Goal: Obtain resource: Obtain resource

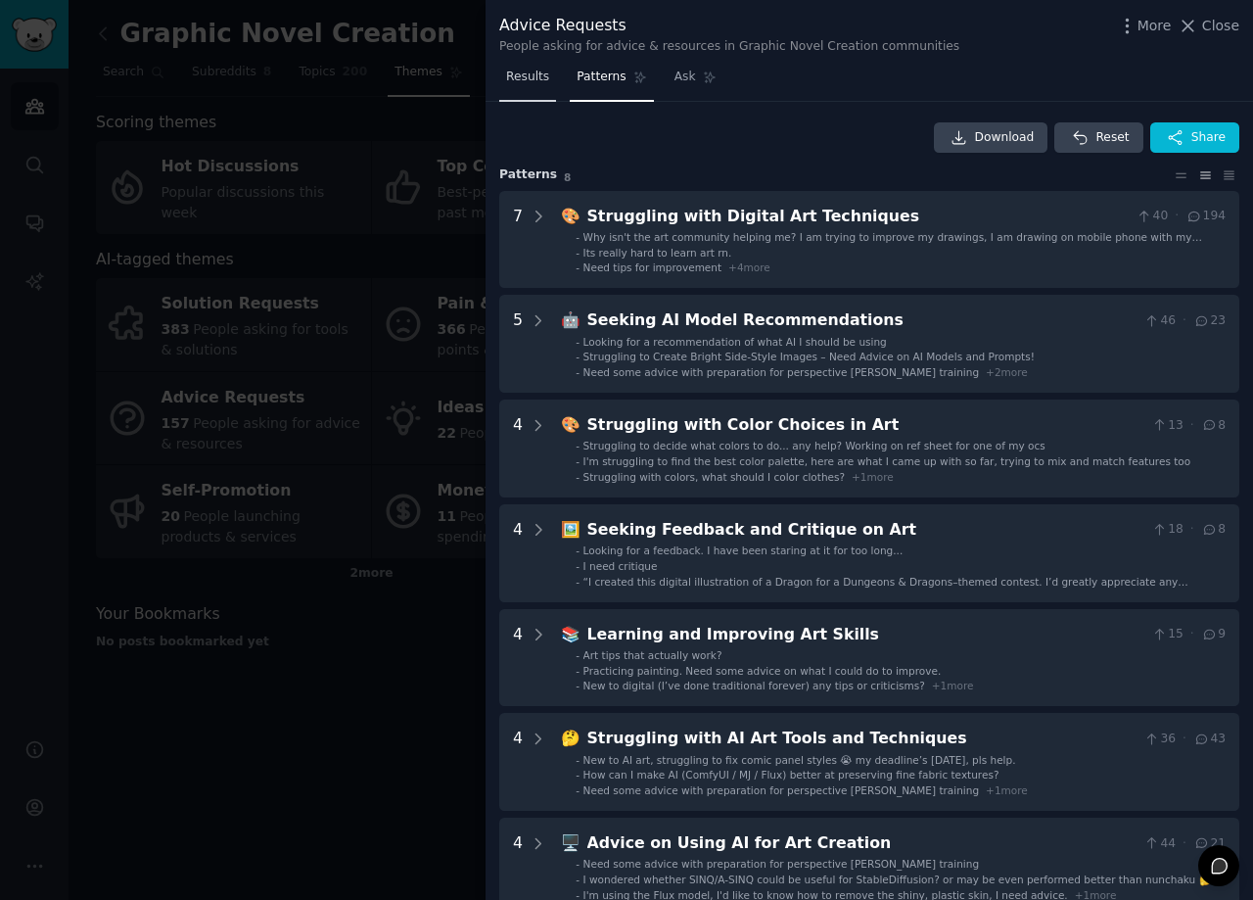
click at [526, 77] on span "Results" at bounding box center [527, 78] width 43 height 18
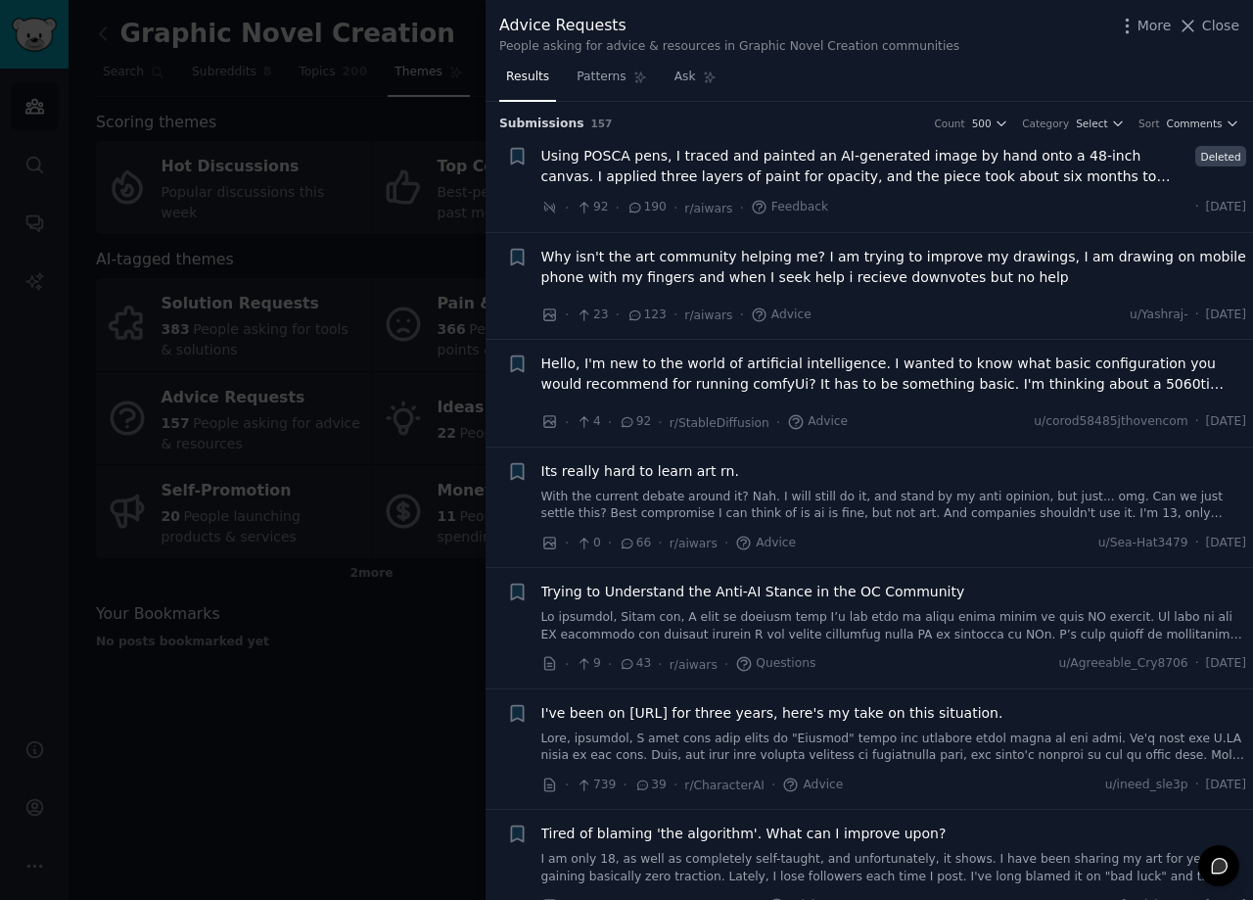
drag, startPoint x: 1226, startPoint y: 26, endPoint x: 345, endPoint y: 261, distance: 912.1
click at [1226, 27] on span "Close" at bounding box center [1221, 26] width 37 height 21
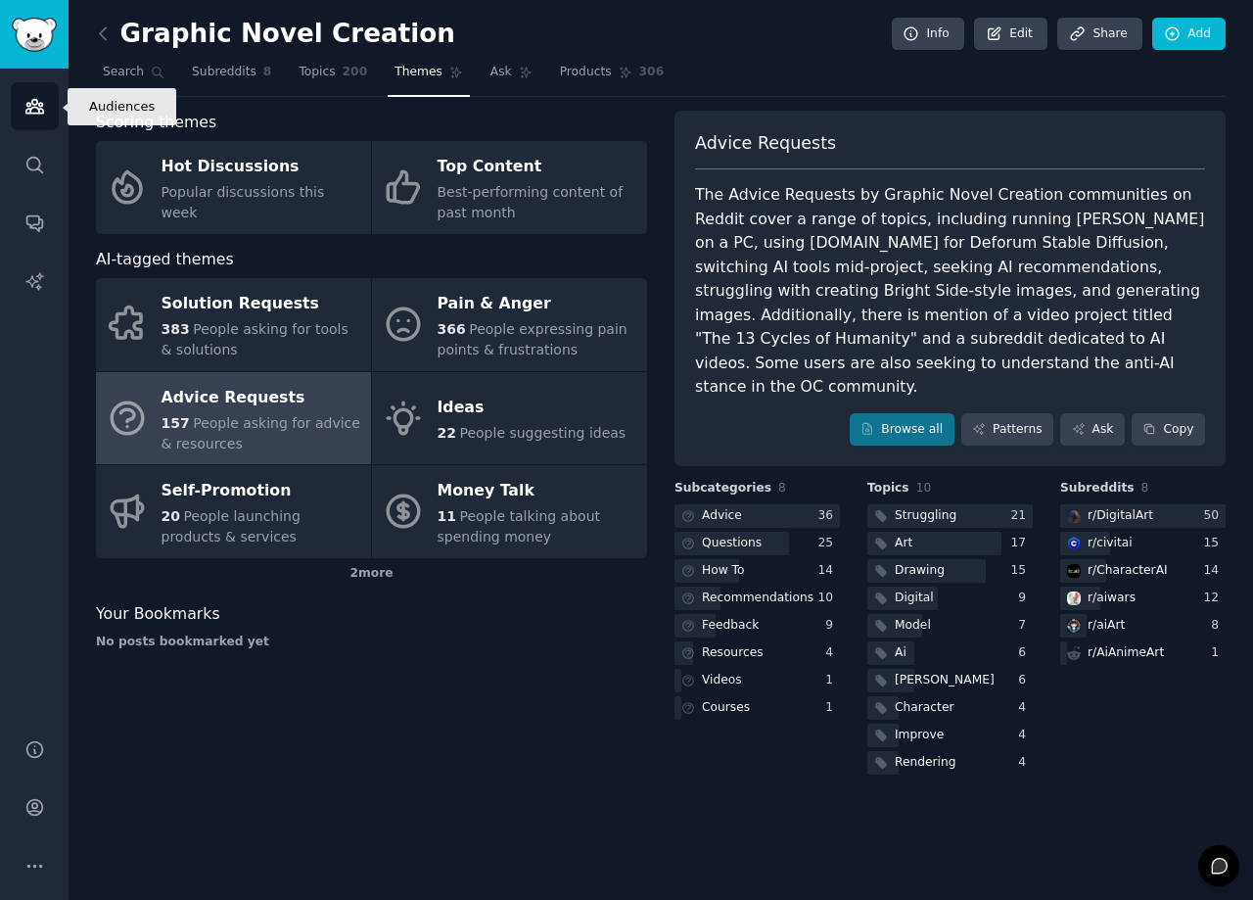
click at [33, 114] on icon "Sidebar" at bounding box center [34, 107] width 18 height 14
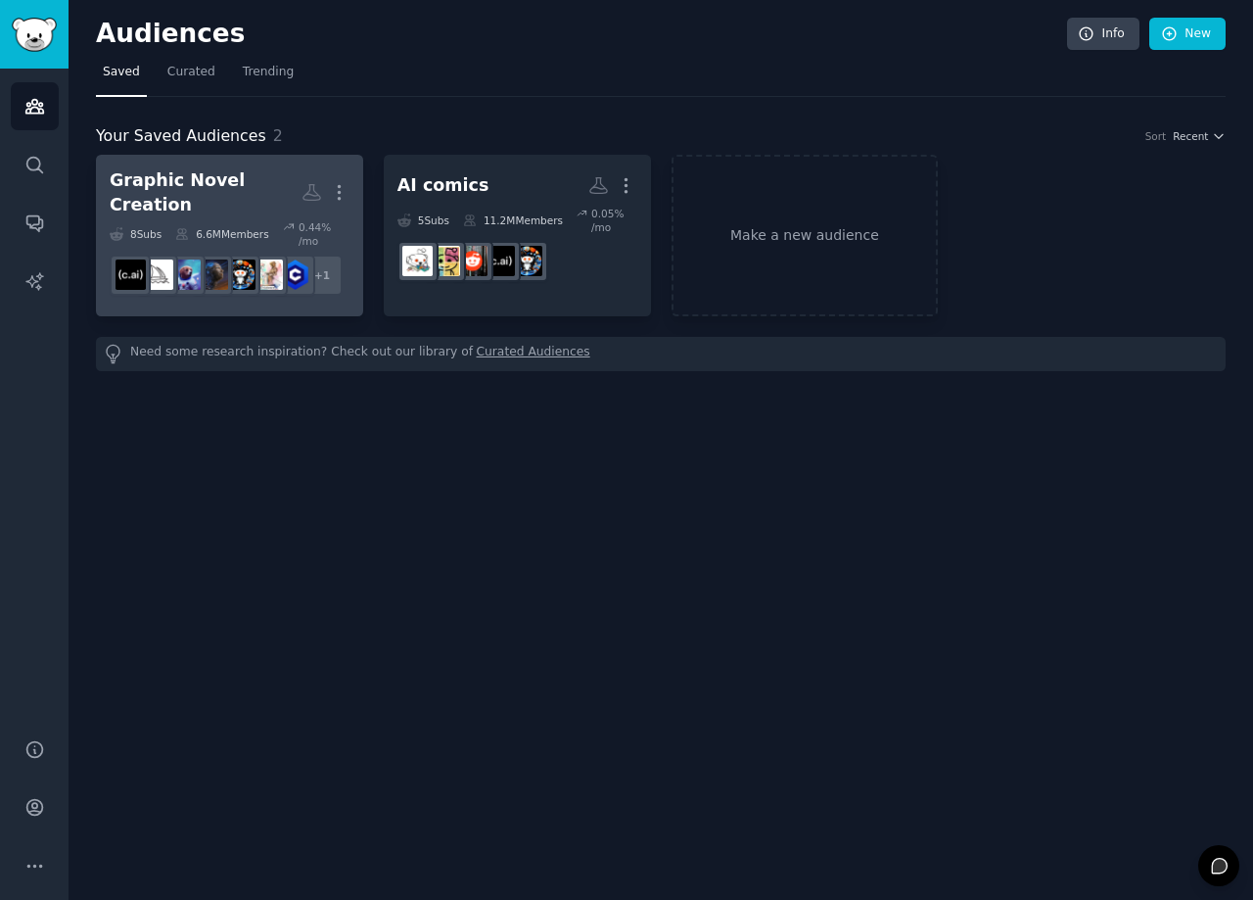
click at [261, 286] on link "Graphic Novel Creation More 8 Sub s 6.6M Members 0.44 % /mo + 1" at bounding box center [229, 236] width 267 height 162
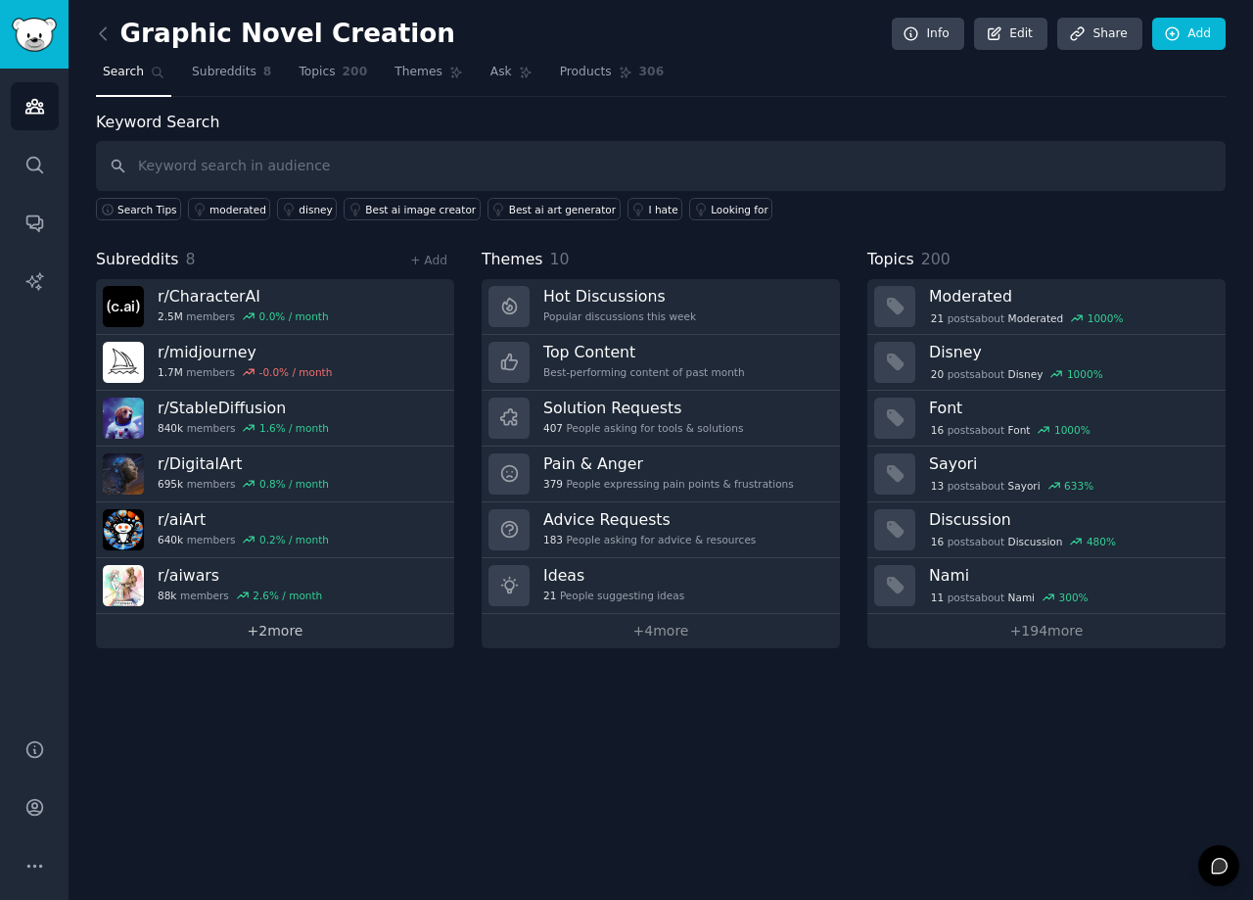
click at [272, 636] on link "+ 2 more" at bounding box center [275, 631] width 358 height 34
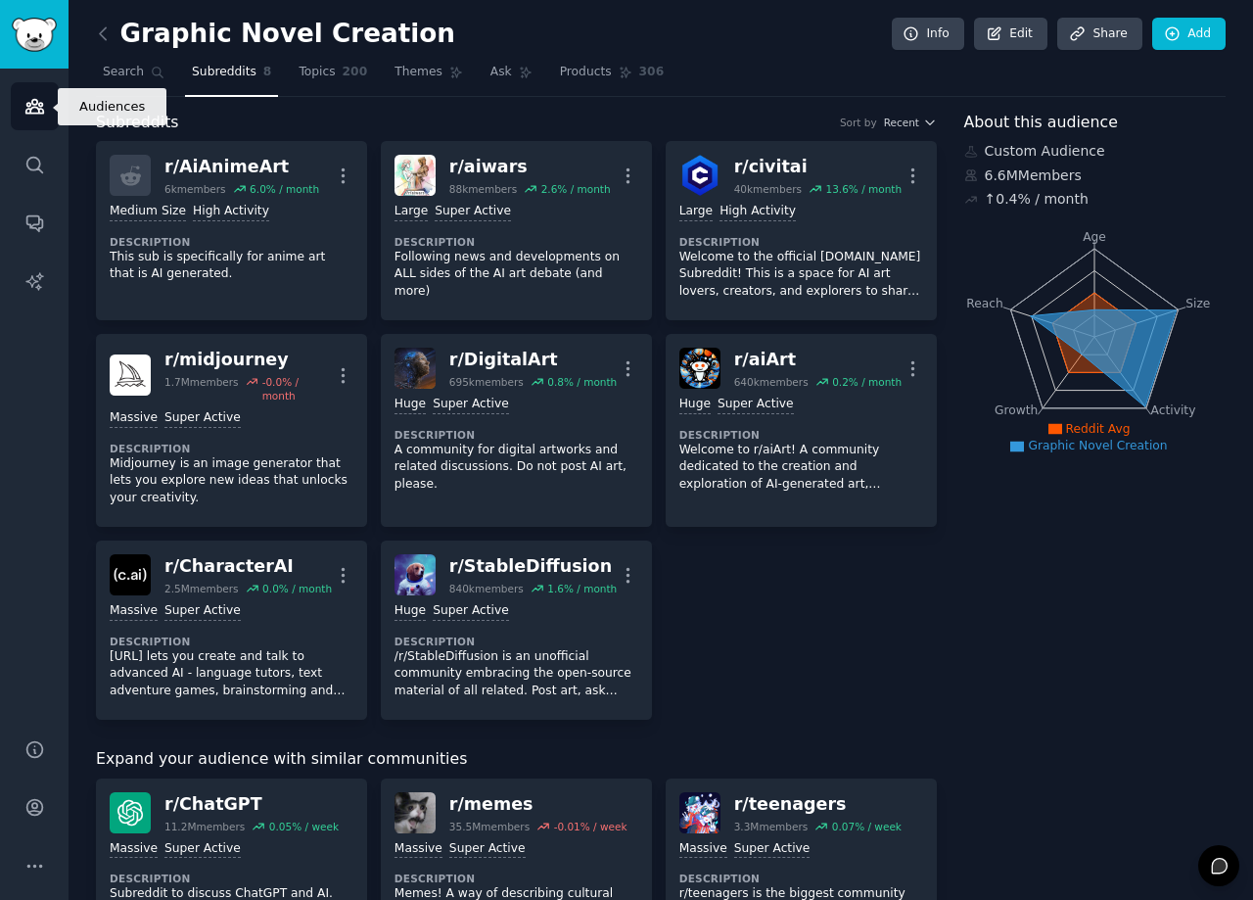
click at [29, 111] on icon "Sidebar" at bounding box center [34, 107] width 18 height 14
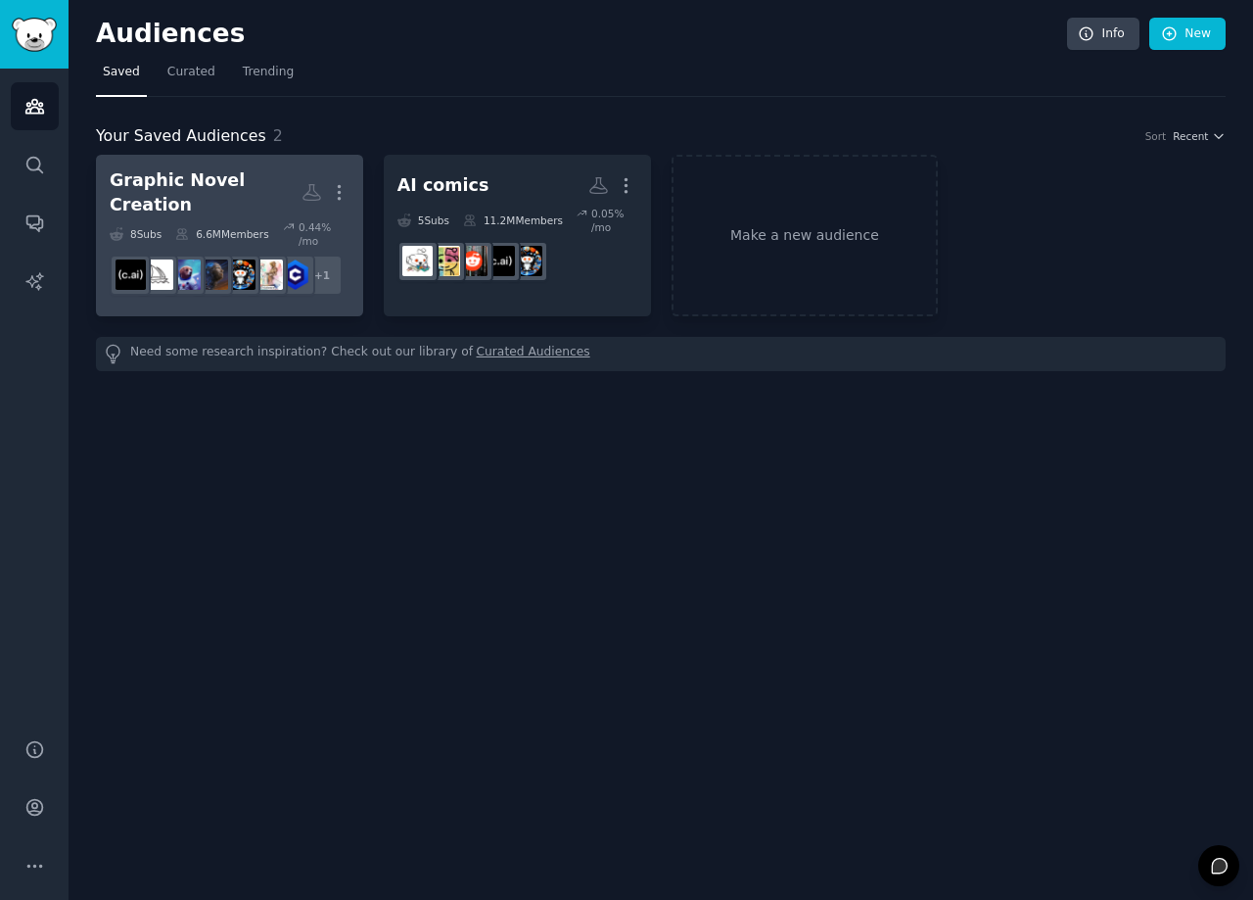
click at [226, 186] on div "Graphic Novel Creation" at bounding box center [206, 192] width 192 height 48
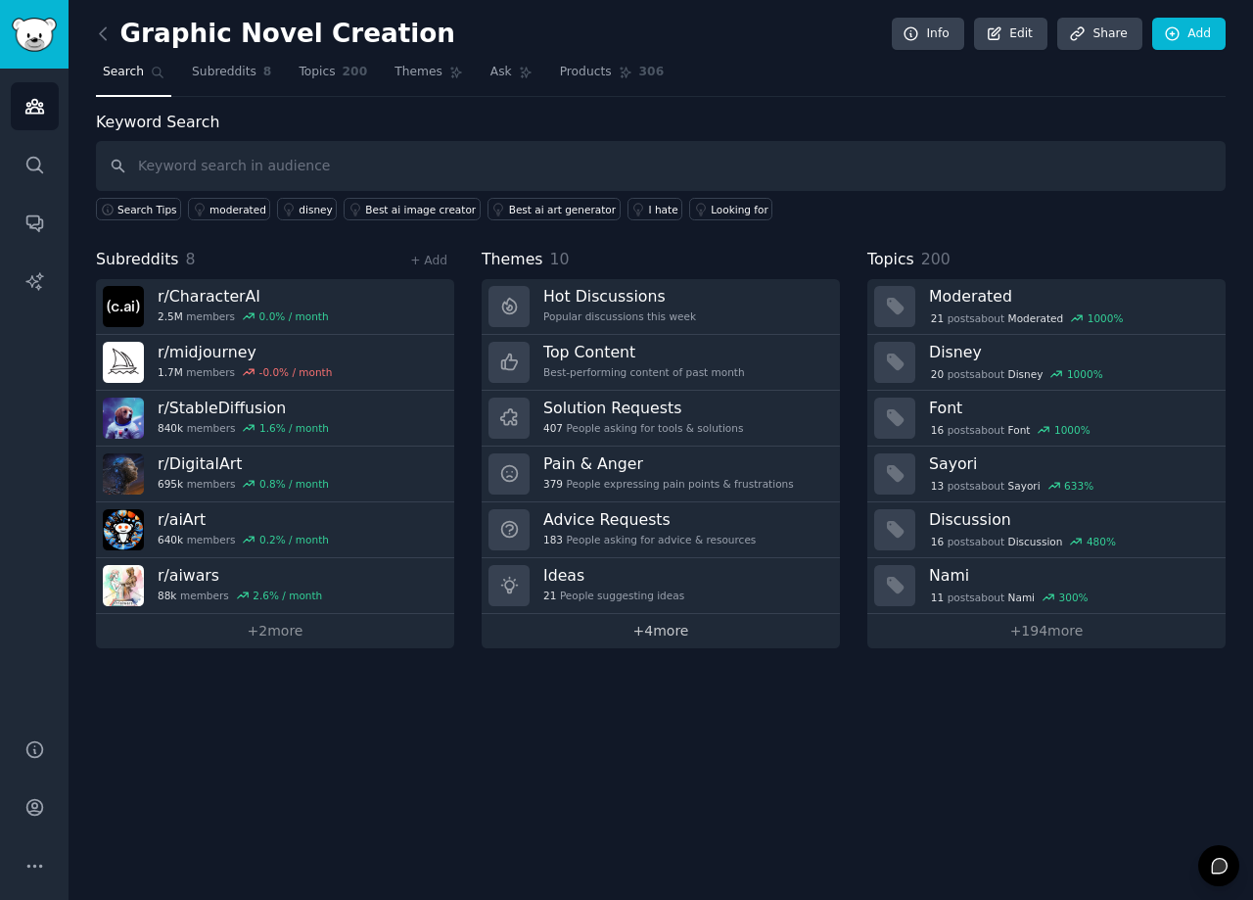
click at [666, 628] on link "+ 4 more" at bounding box center [661, 631] width 358 height 34
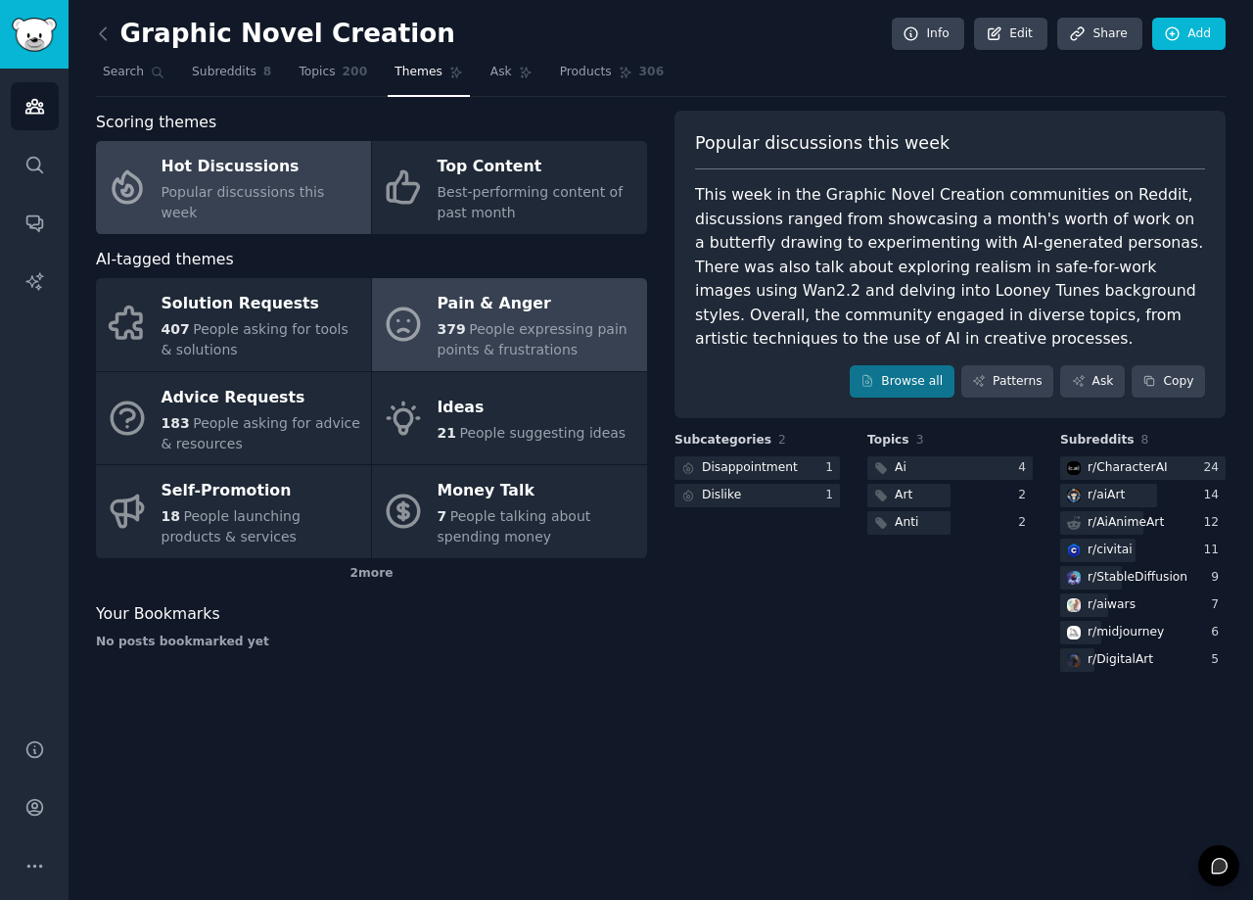
click at [591, 352] on div "379 People expressing pain points & frustrations" at bounding box center [538, 339] width 200 height 41
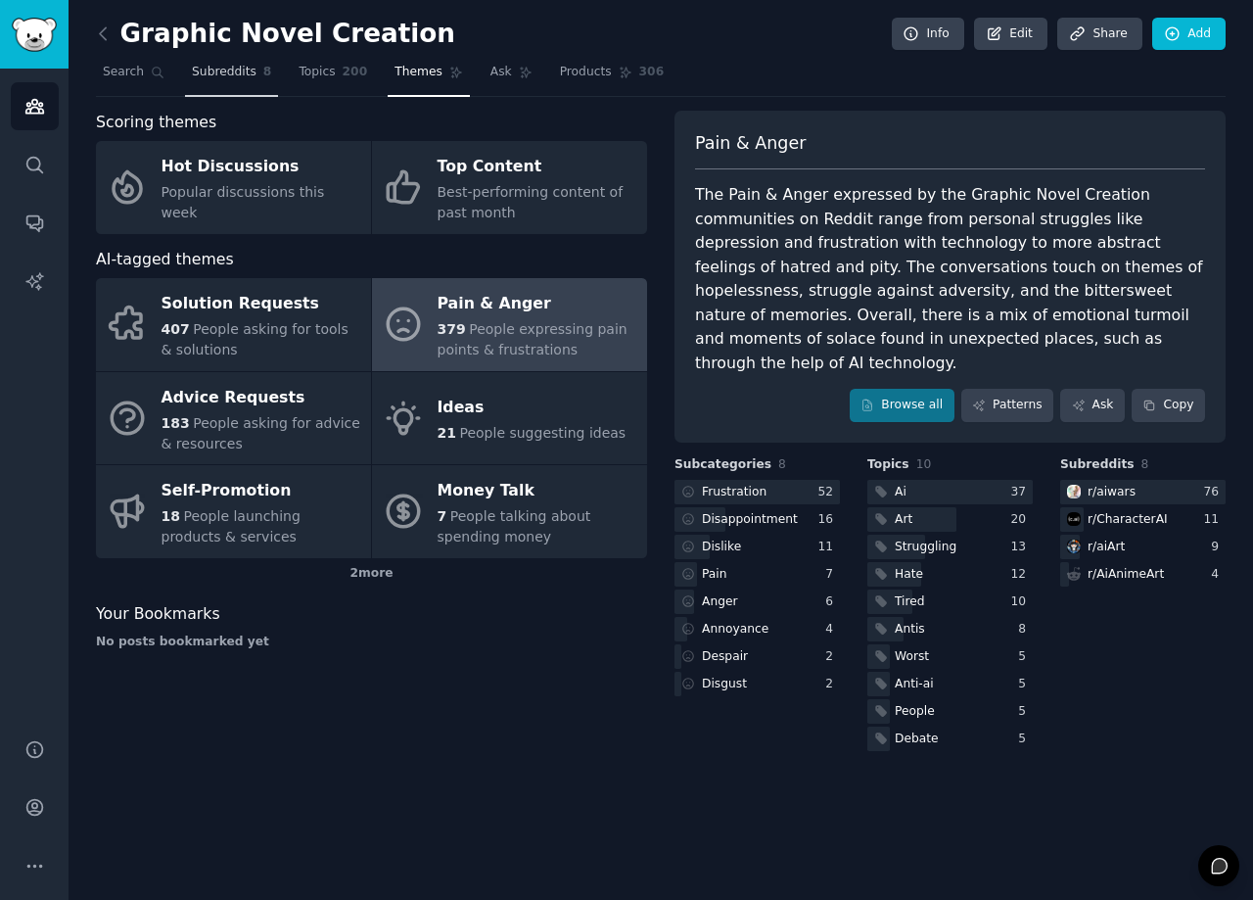
click at [223, 72] on span "Subreddits" at bounding box center [224, 73] width 65 height 18
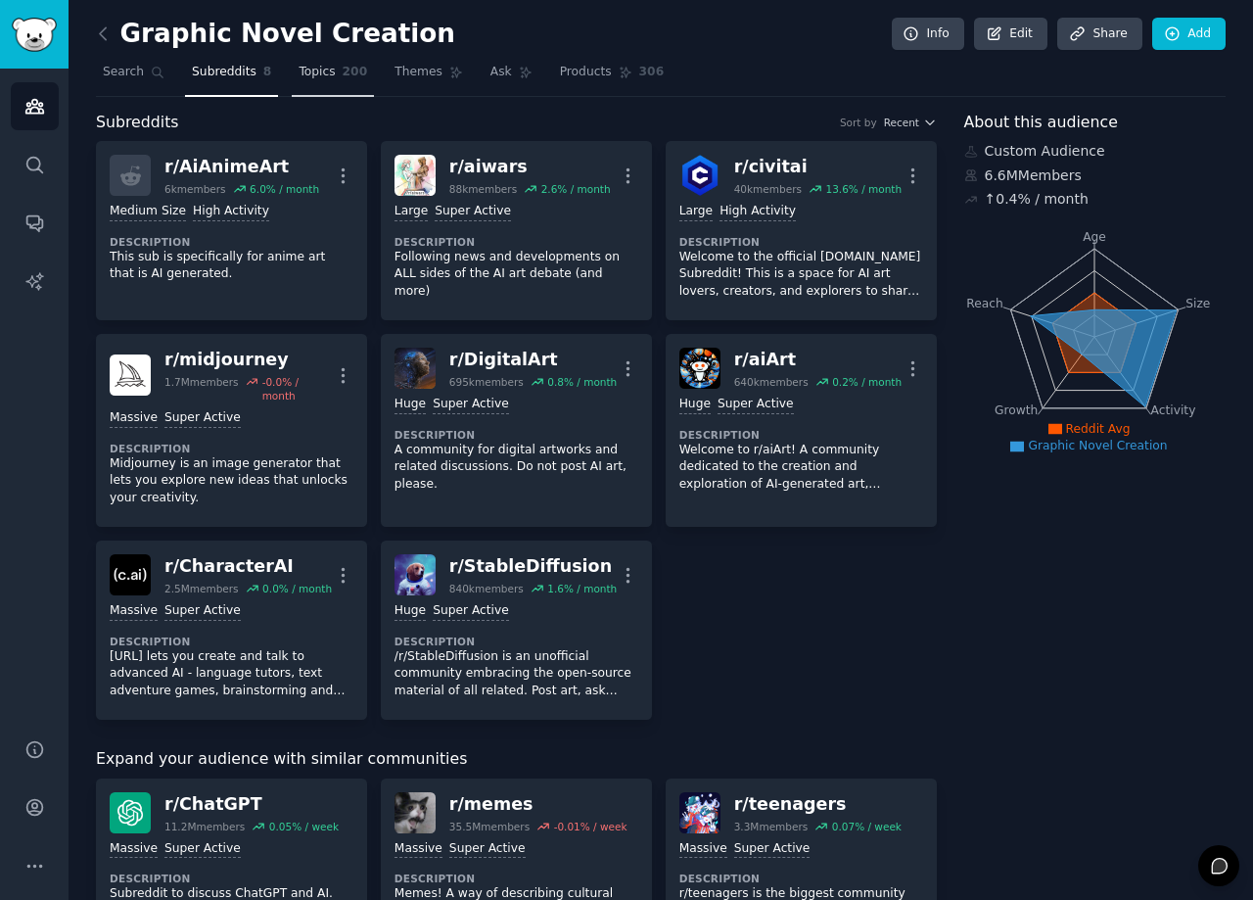
click at [310, 77] on span "Topics" at bounding box center [317, 73] width 36 height 18
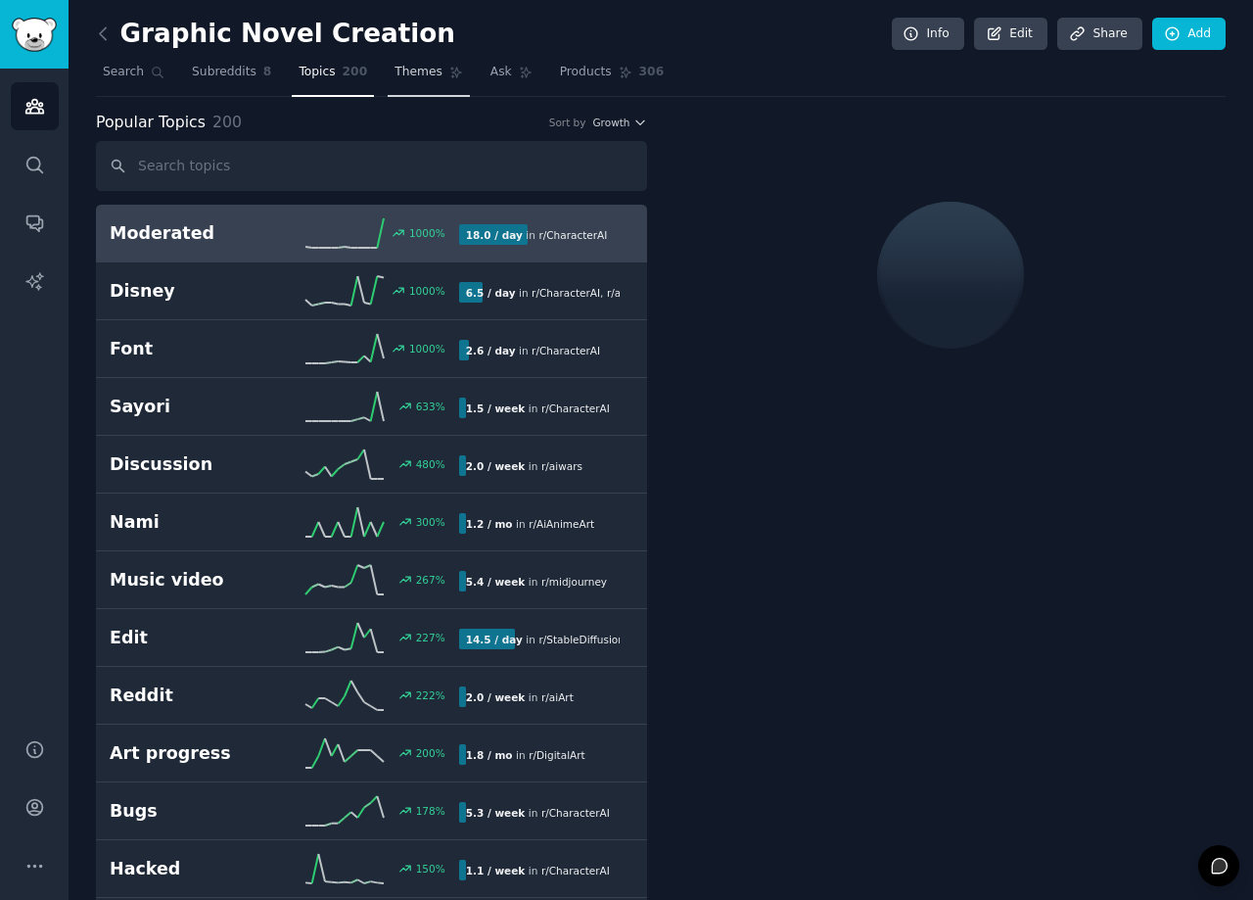
click at [407, 76] on span "Themes" at bounding box center [419, 73] width 48 height 18
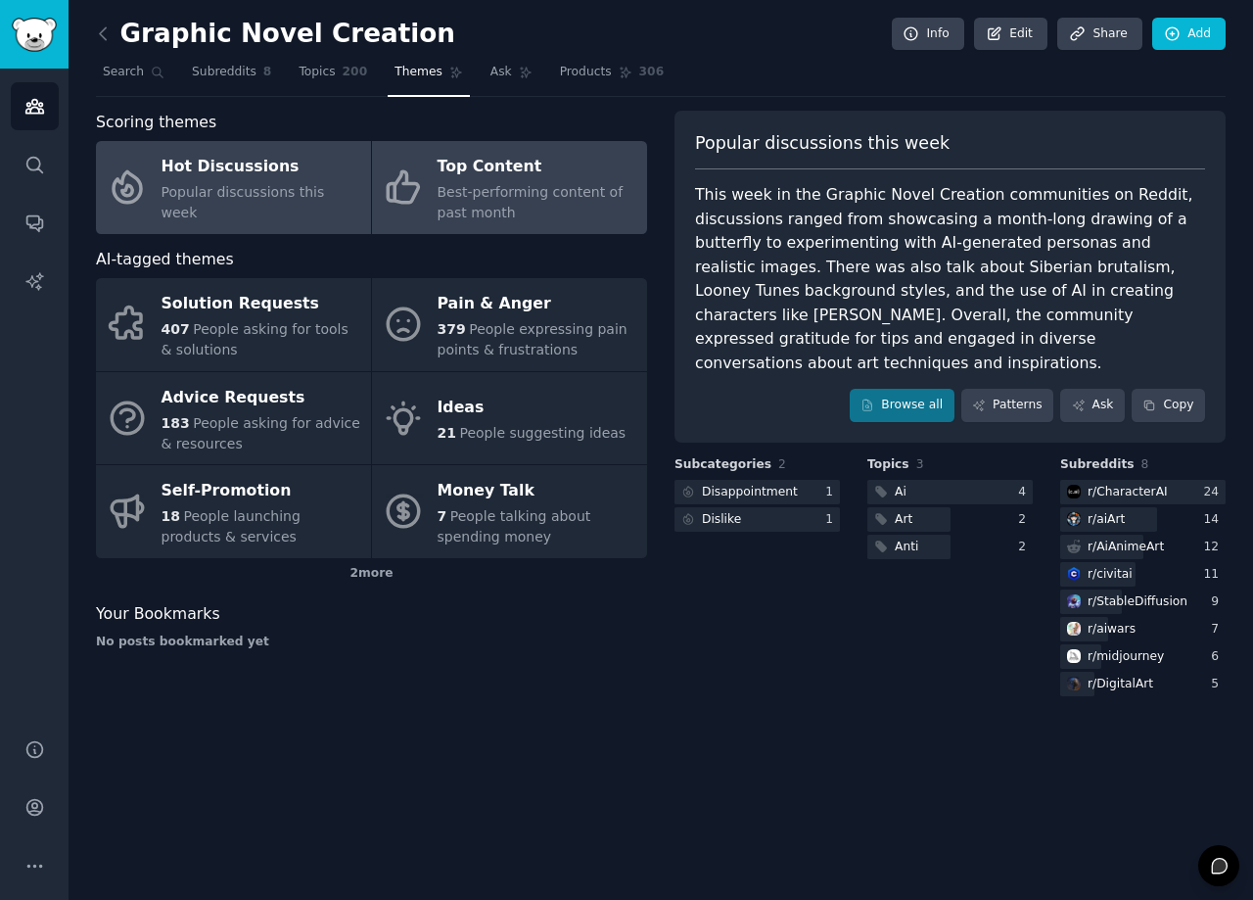
click at [500, 201] on div "Best-performing content of past month" at bounding box center [538, 202] width 200 height 41
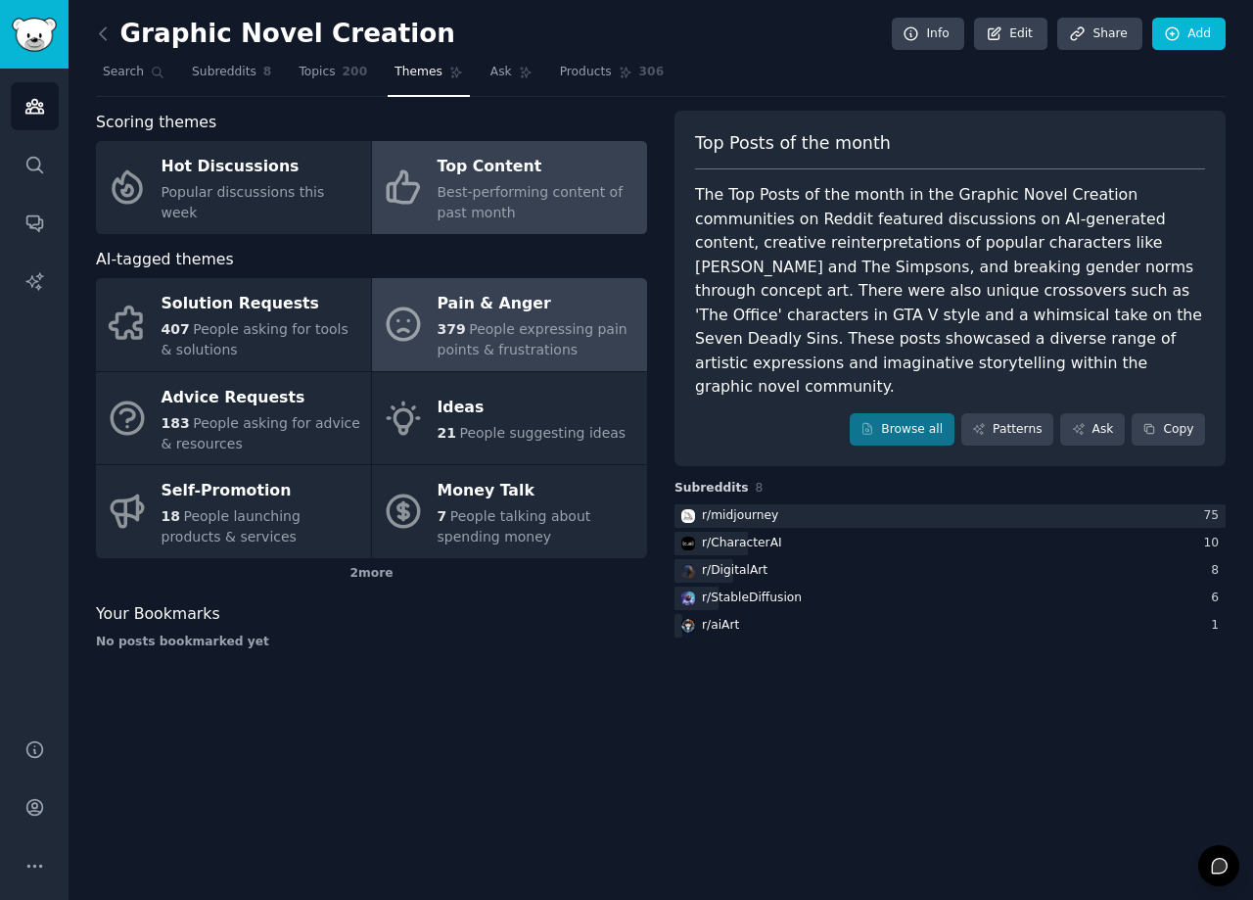
click at [491, 329] on span "People expressing pain points & frustrations" at bounding box center [533, 339] width 190 height 36
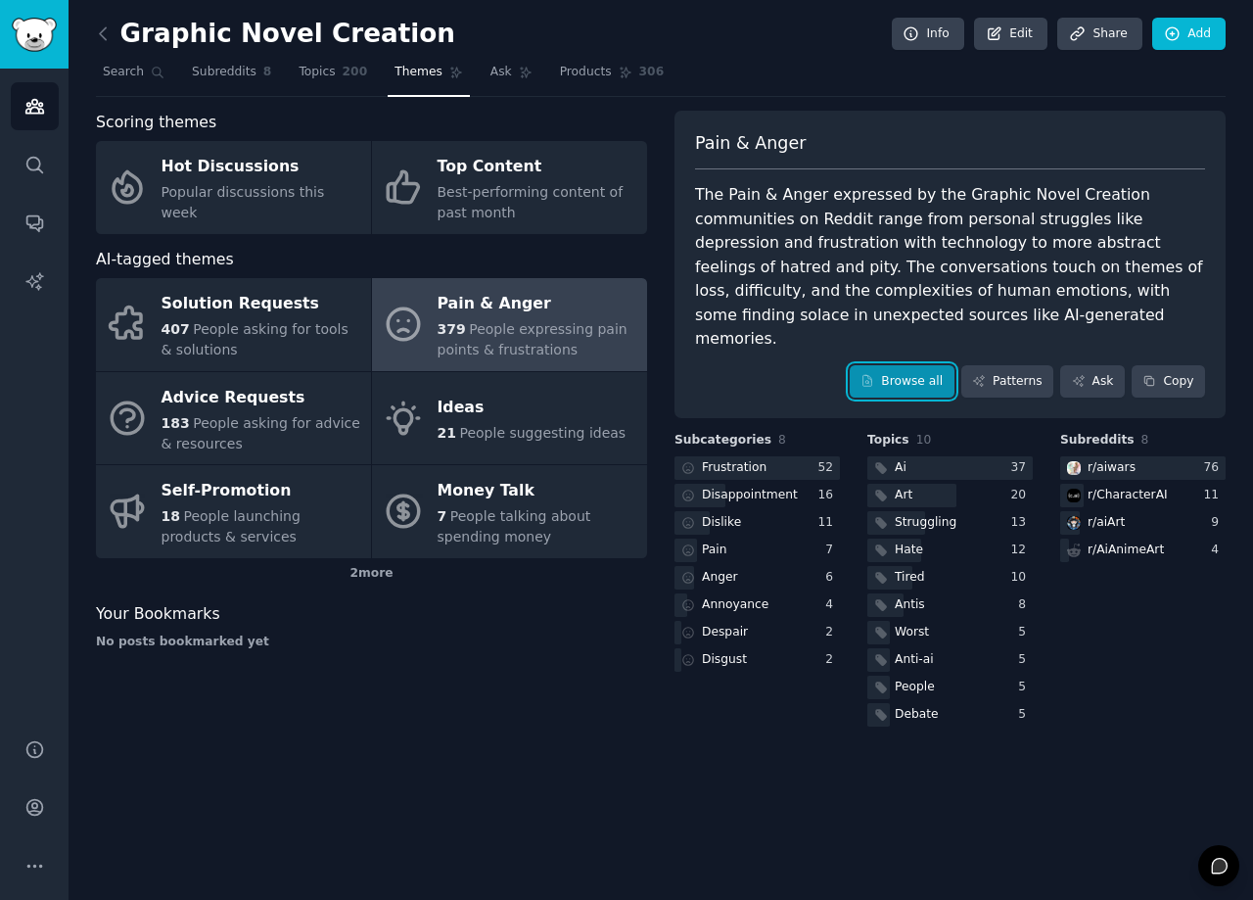
click at [907, 365] on link "Browse all" at bounding box center [902, 381] width 105 height 33
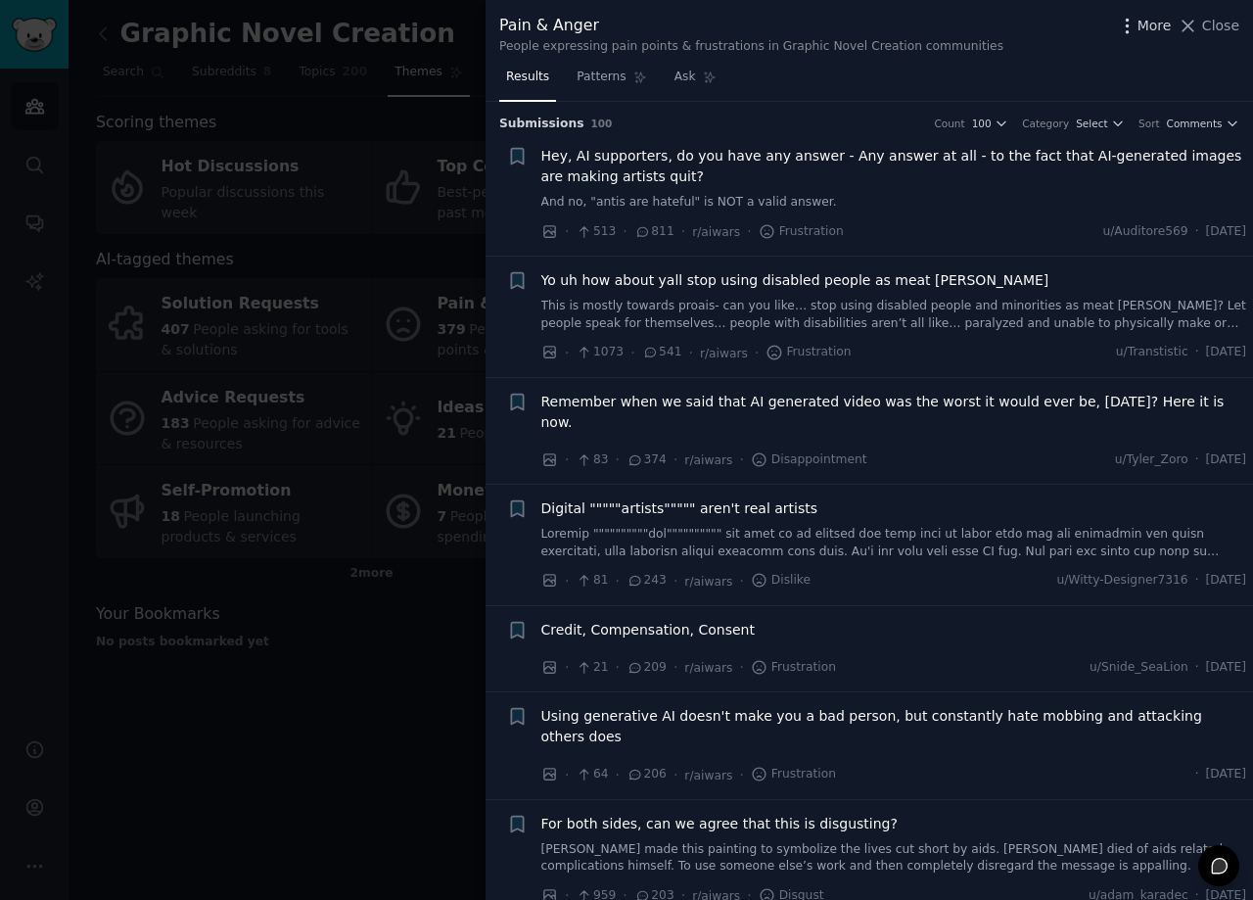
click at [1156, 26] on span "More" at bounding box center [1155, 26] width 34 height 21
click at [1226, 29] on span "Close" at bounding box center [1221, 26] width 37 height 21
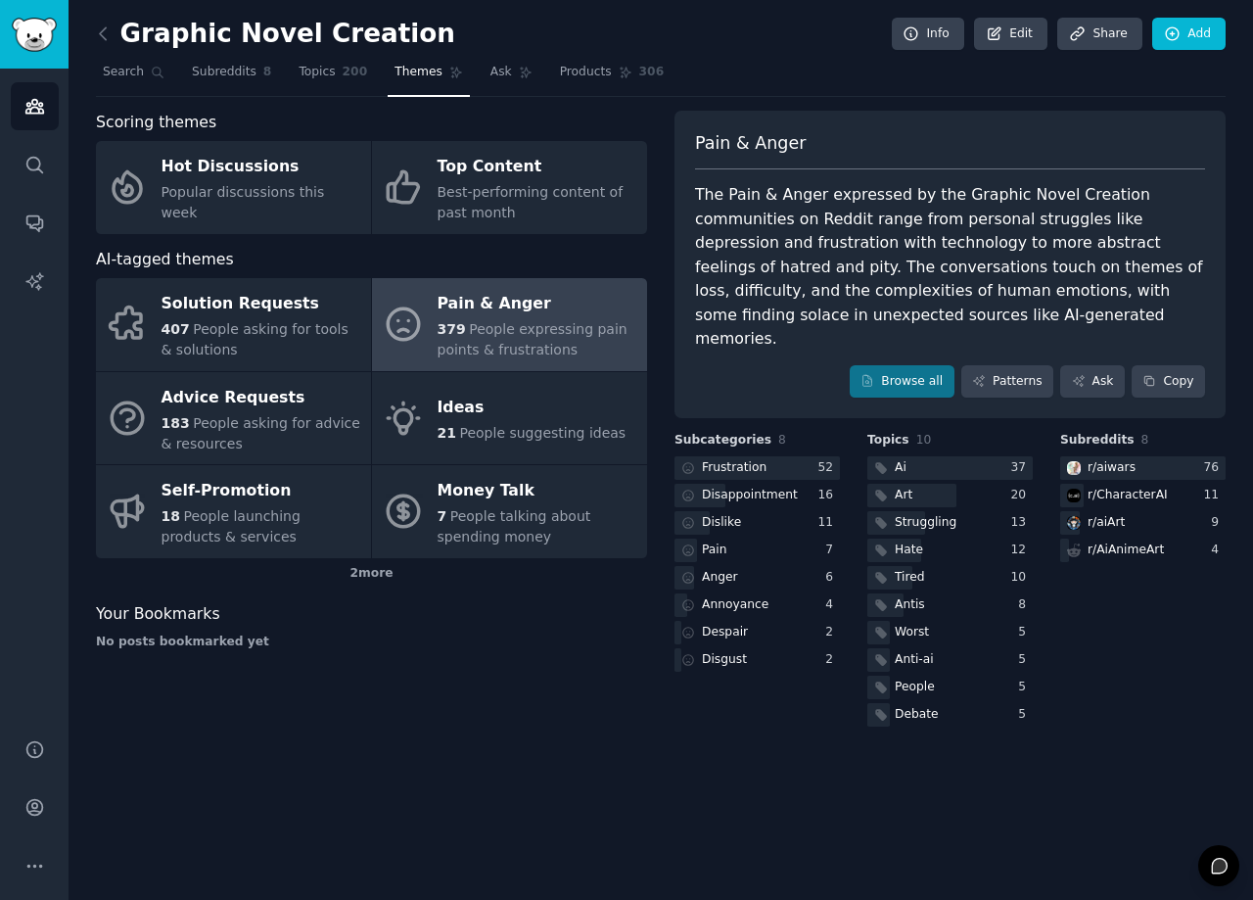
click at [553, 303] on div "Pain & Anger" at bounding box center [538, 304] width 200 height 31
click at [1017, 365] on link "Patterns" at bounding box center [1008, 381] width 92 height 33
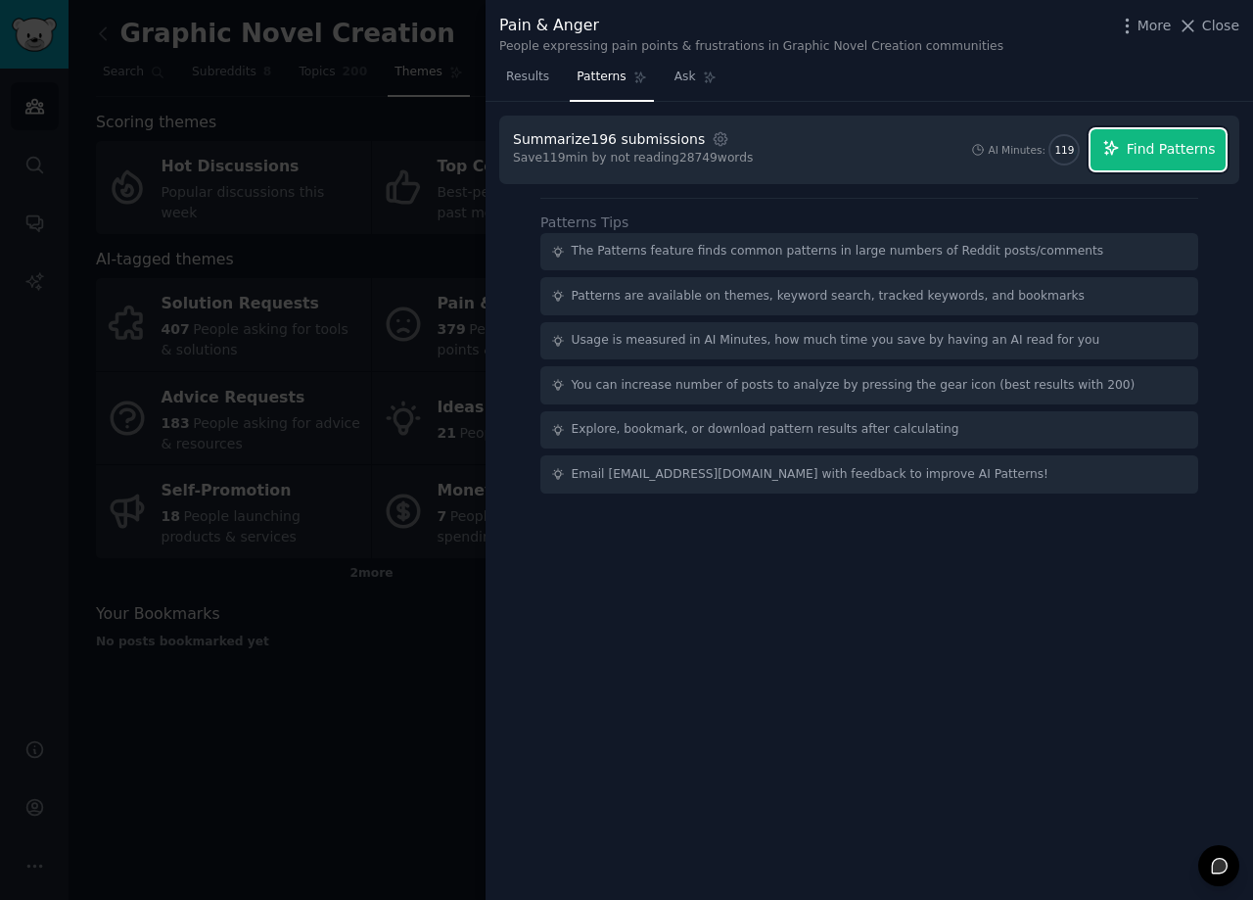
click at [1143, 157] on span "Find Patterns" at bounding box center [1171, 149] width 89 height 21
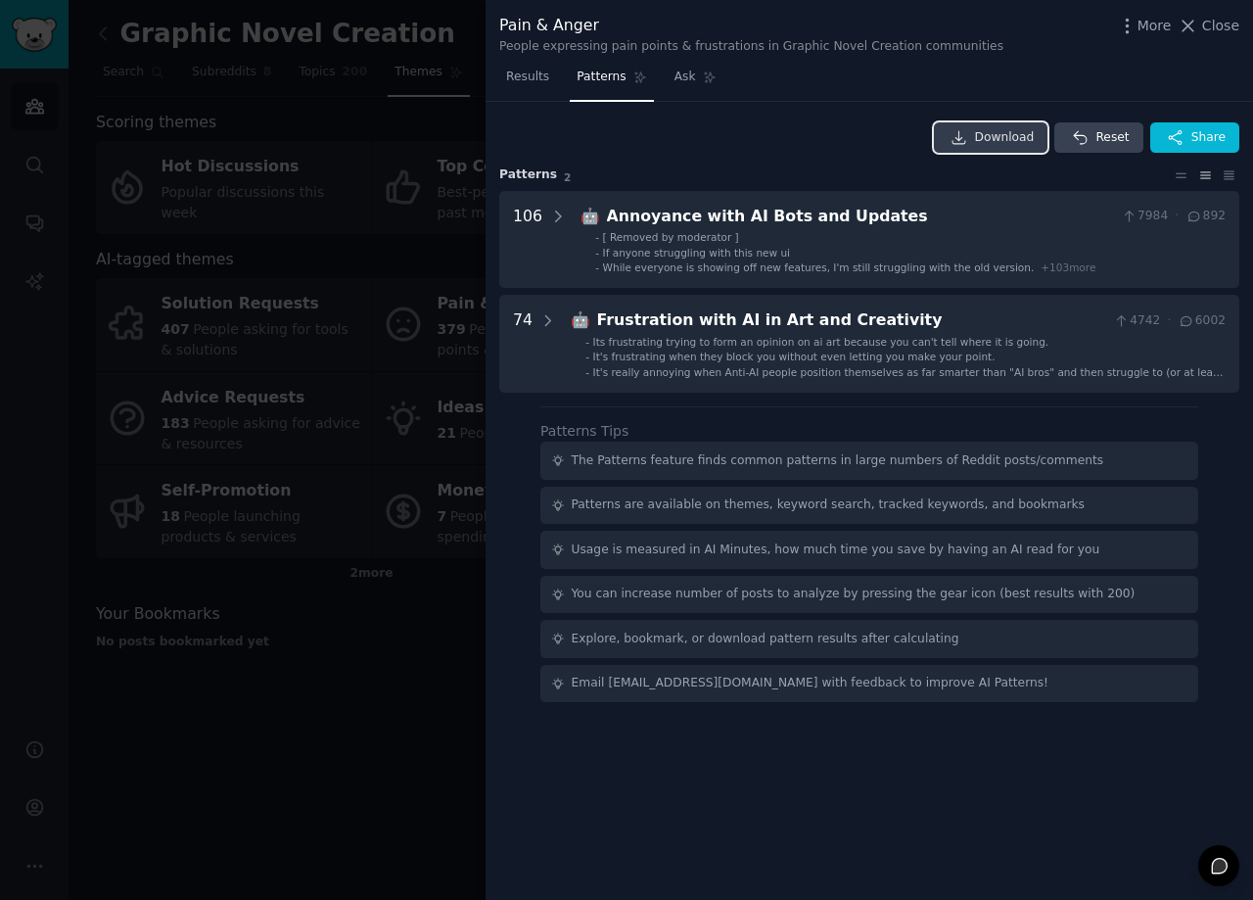
click at [1025, 138] on span "Download" at bounding box center [1005, 138] width 60 height 18
click at [730, 136] on div "Download Reset Share" at bounding box center [869, 137] width 740 height 31
click at [1225, 27] on span "Close" at bounding box center [1221, 26] width 37 height 21
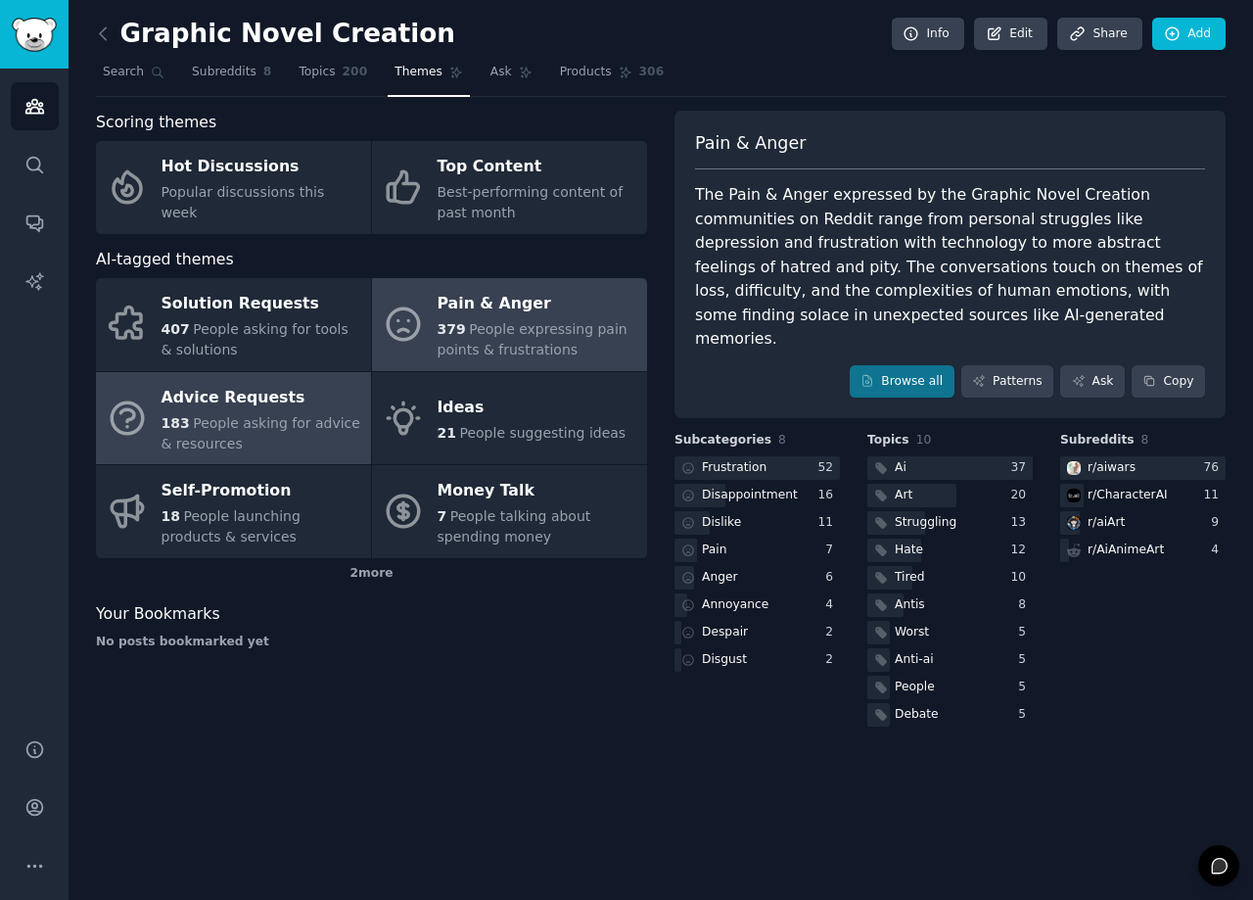
click at [262, 442] on div "183 People asking for advice & resources" at bounding box center [262, 433] width 200 height 41
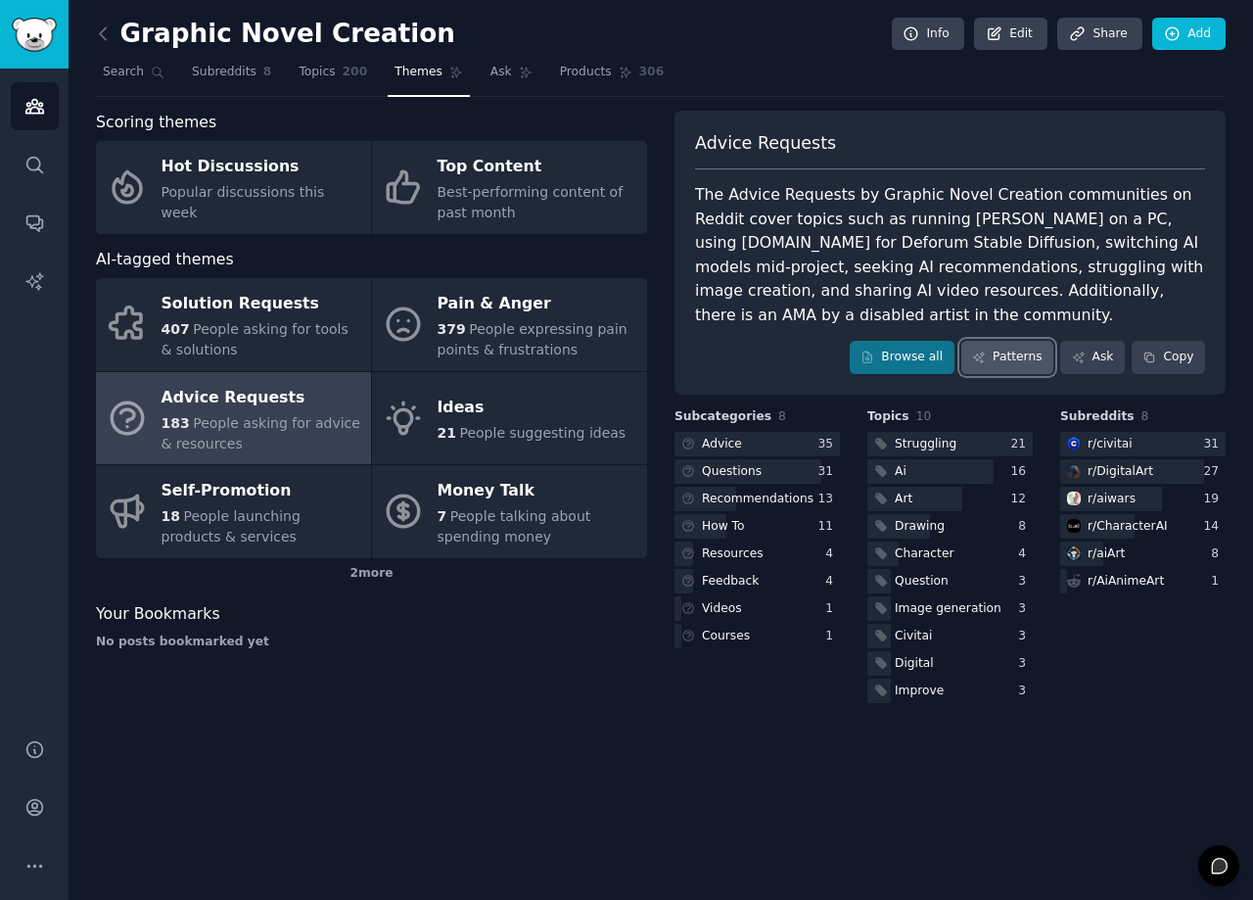
click at [1007, 362] on link "Patterns" at bounding box center [1008, 357] width 92 height 33
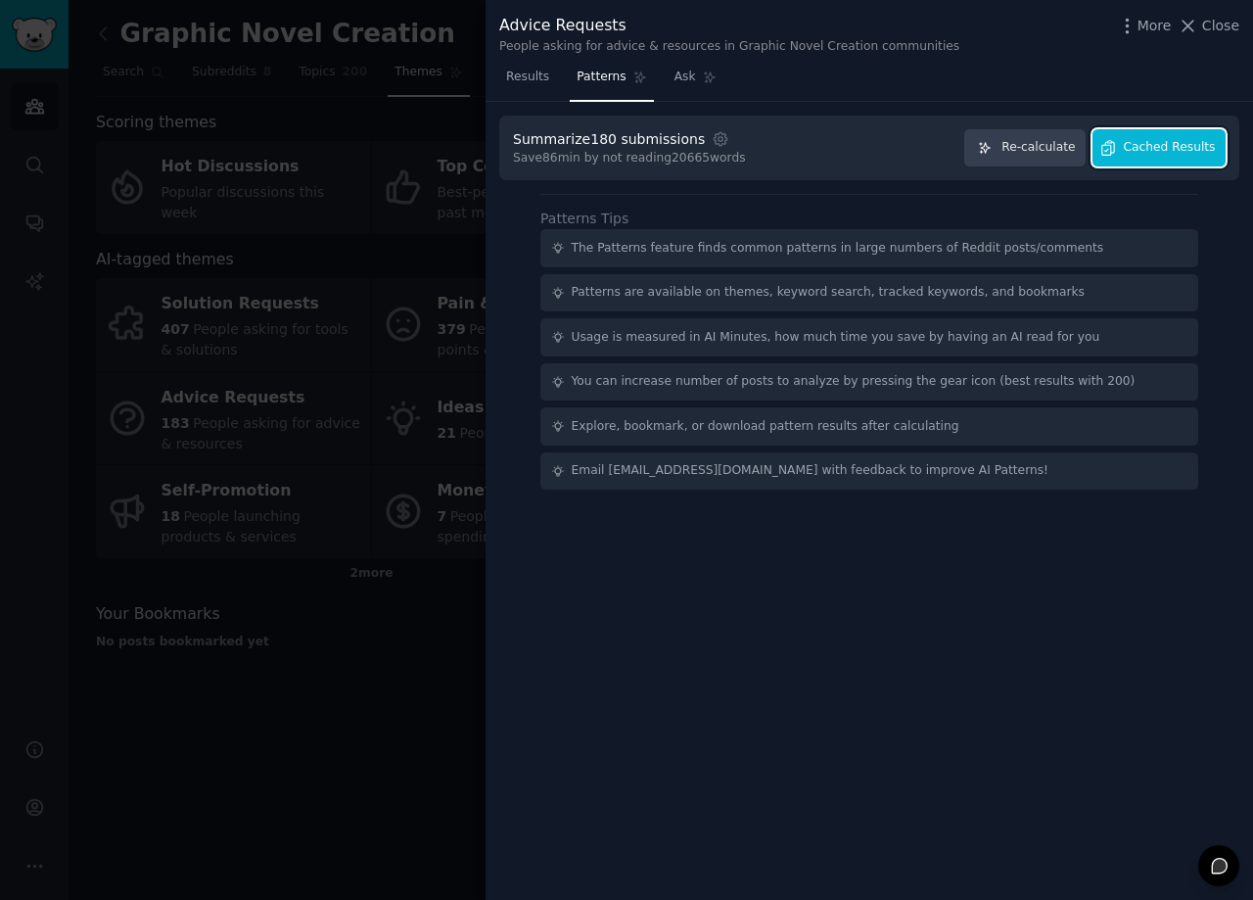
click at [1154, 155] on span "Cached Results" at bounding box center [1170, 148] width 92 height 18
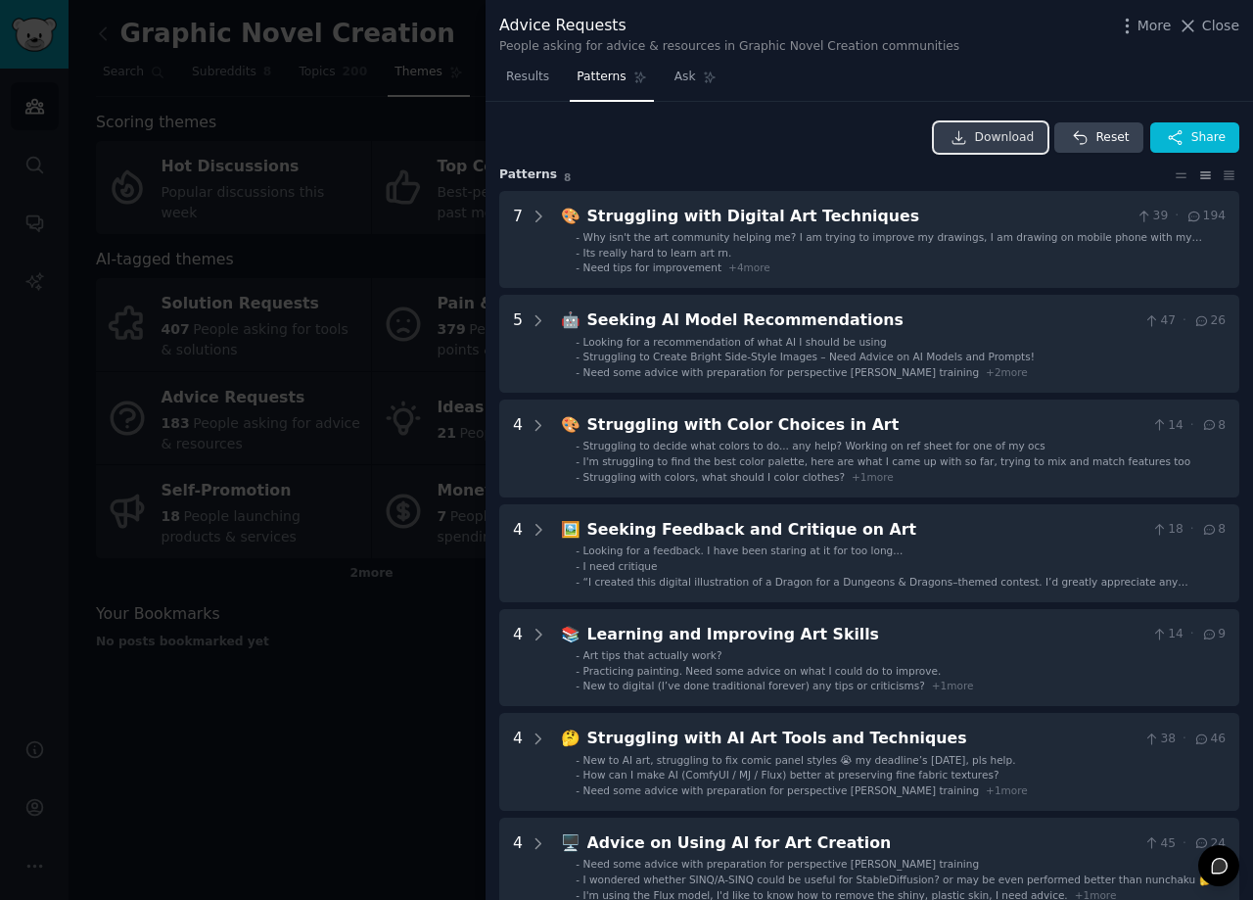
click at [1015, 139] on span "Download" at bounding box center [1005, 138] width 60 height 18
click at [1224, 26] on span "Close" at bounding box center [1221, 26] width 37 height 21
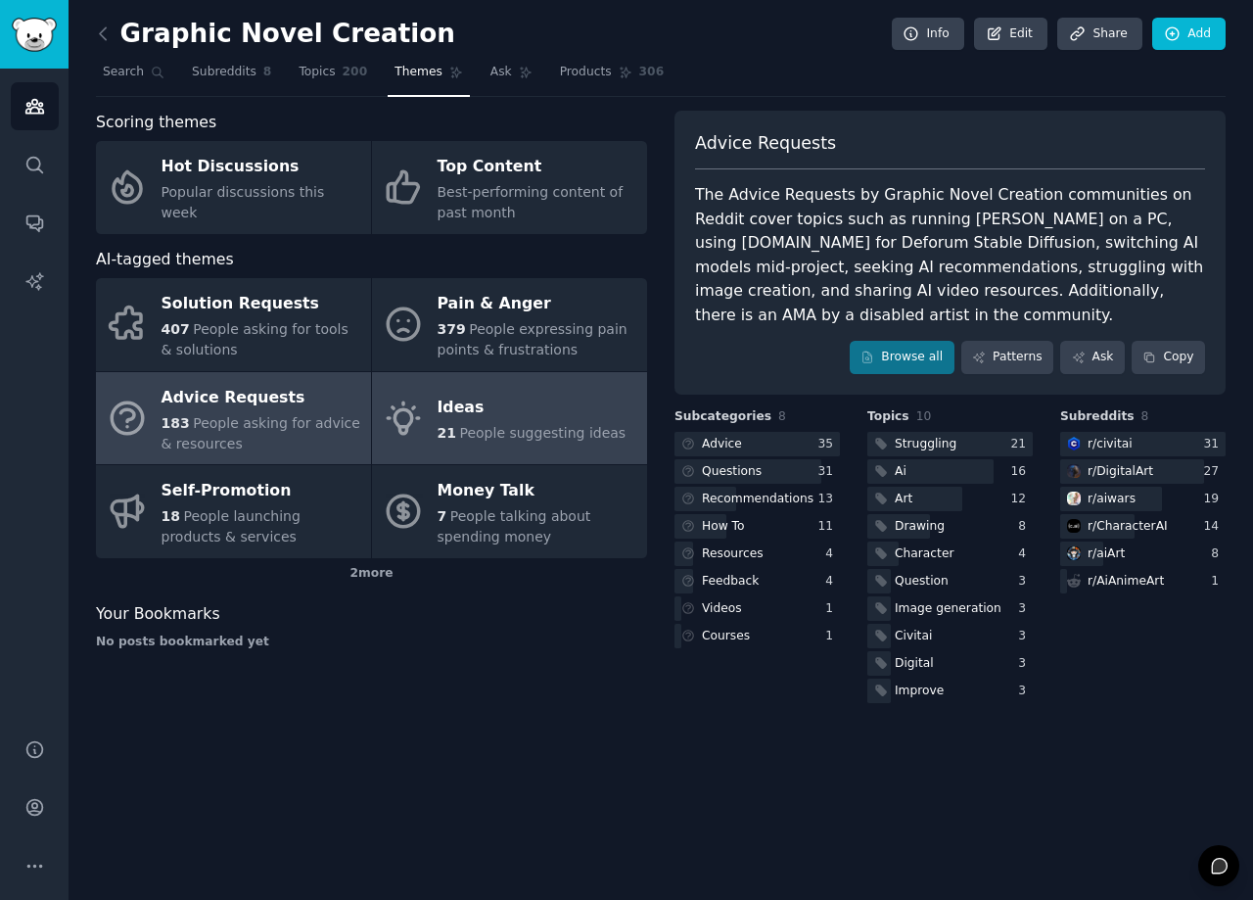
click at [490, 415] on div "Ideas" at bounding box center [532, 408] width 189 height 31
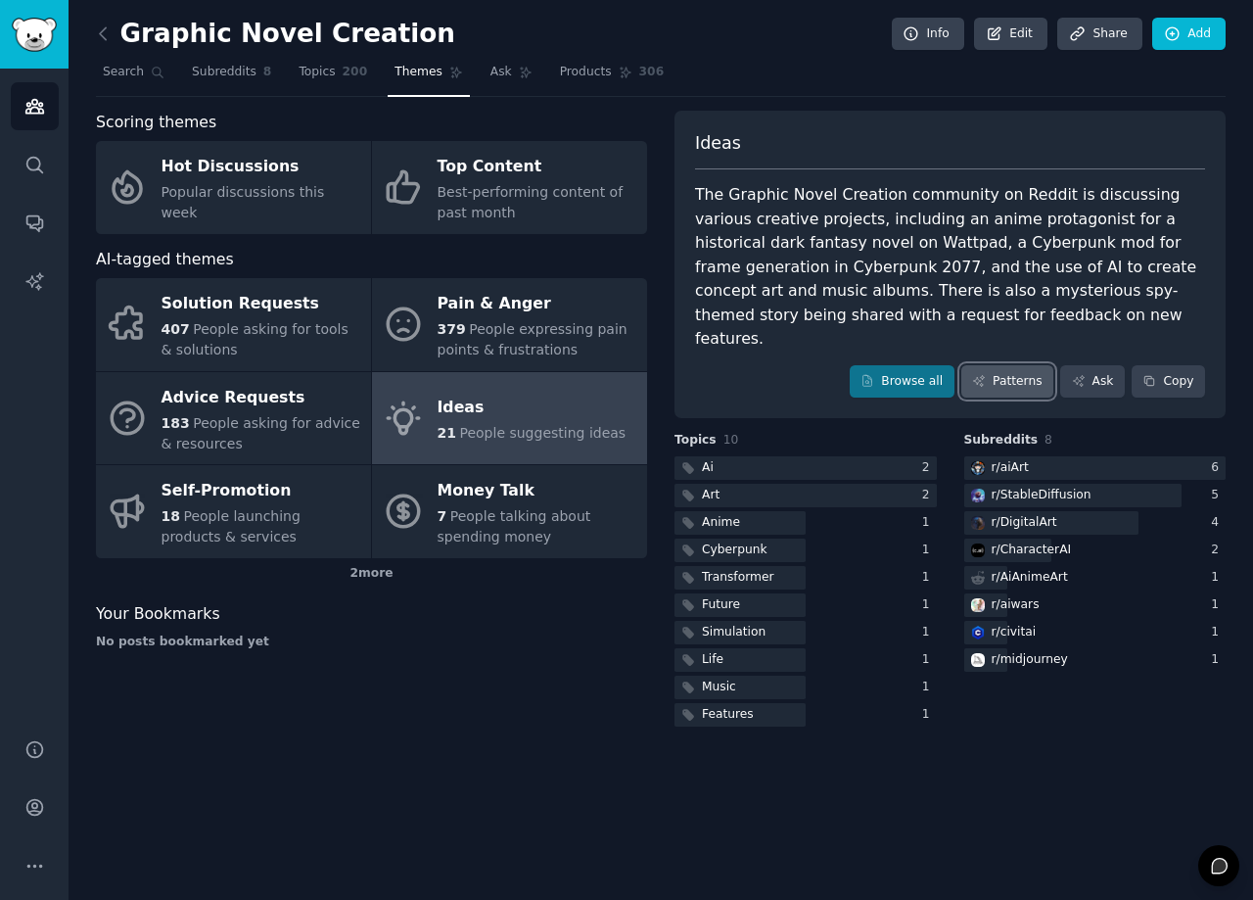
click at [1001, 365] on link "Patterns" at bounding box center [1008, 381] width 92 height 33
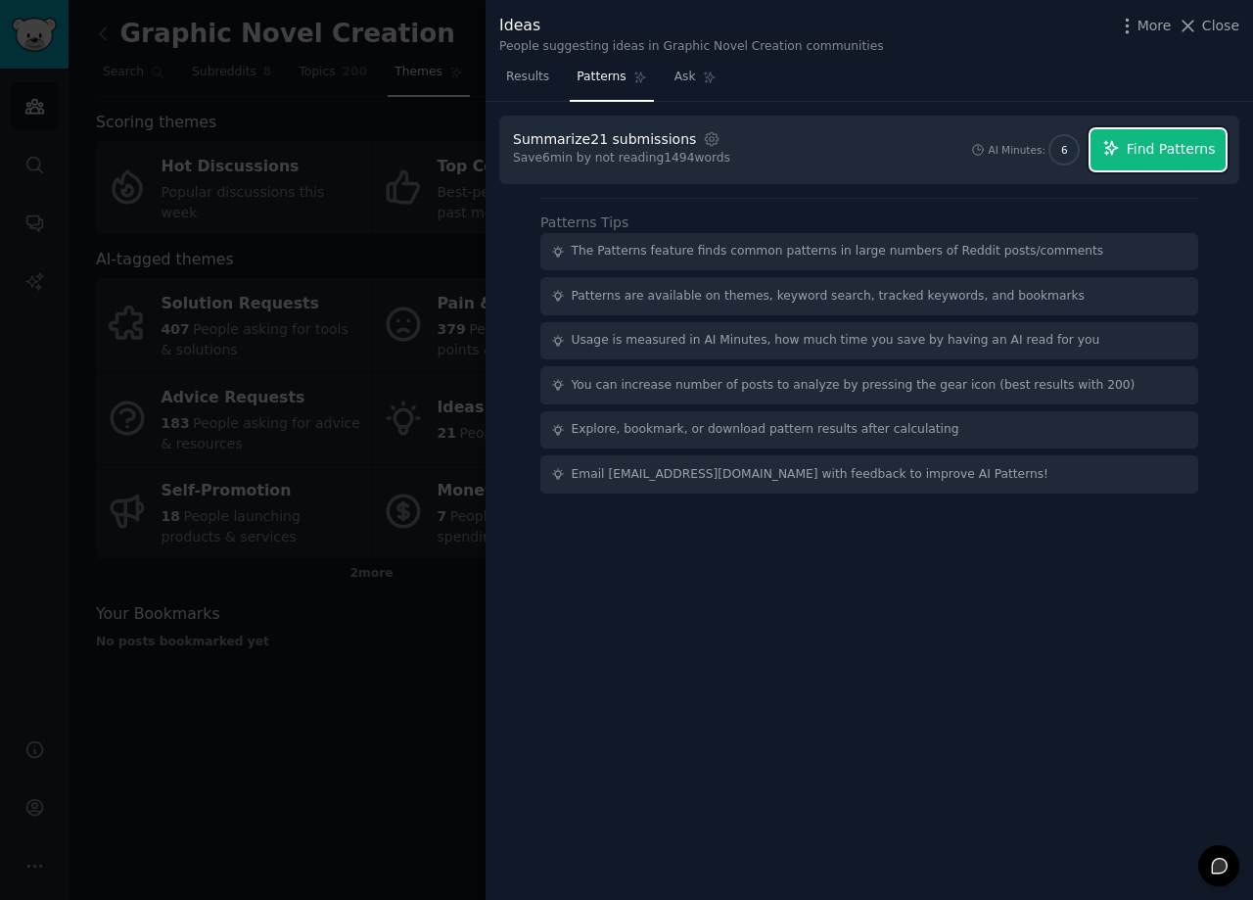
click at [1173, 156] on span "Find Patterns" at bounding box center [1171, 149] width 89 height 21
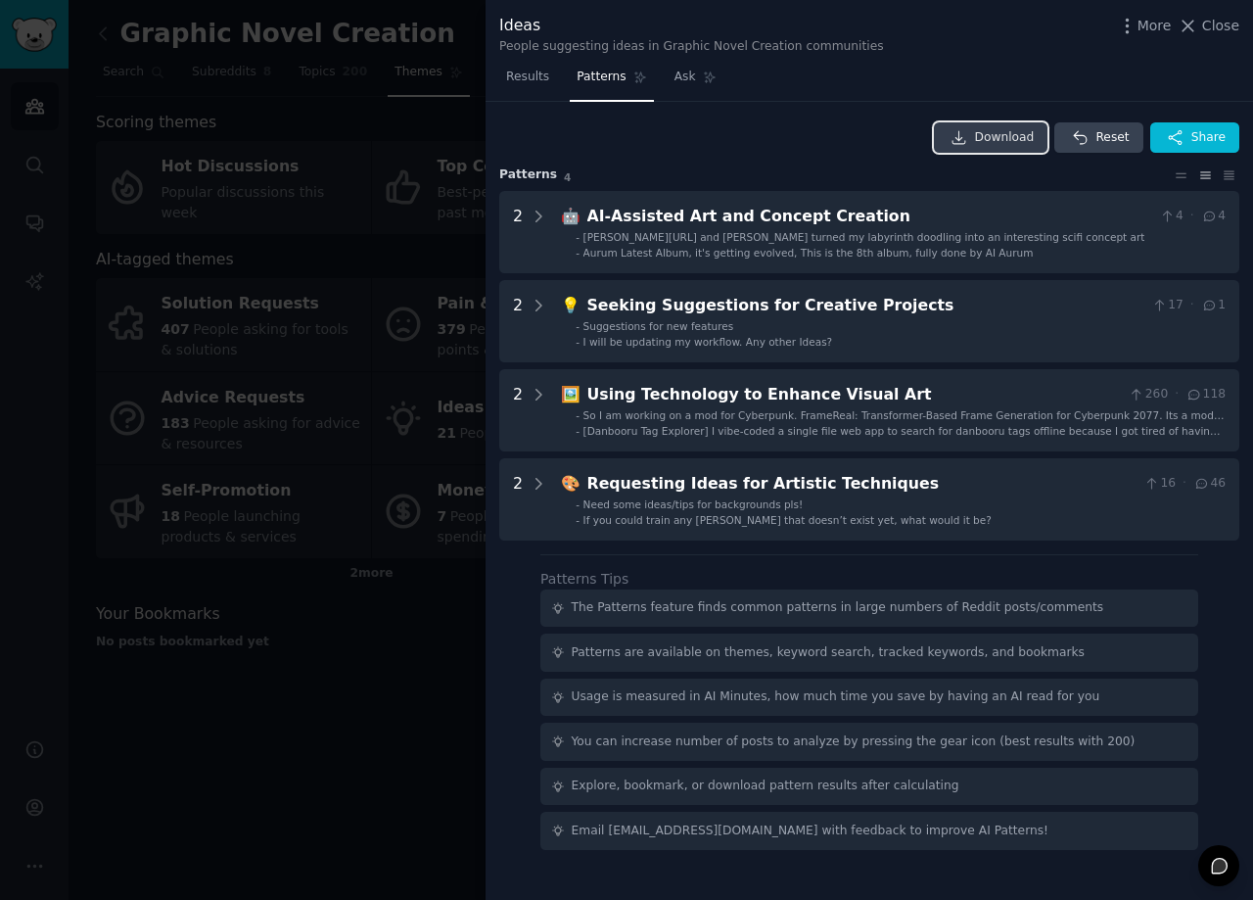
click at [1027, 135] on span "Download" at bounding box center [1005, 138] width 60 height 18
click at [1226, 27] on span "Close" at bounding box center [1221, 26] width 37 height 21
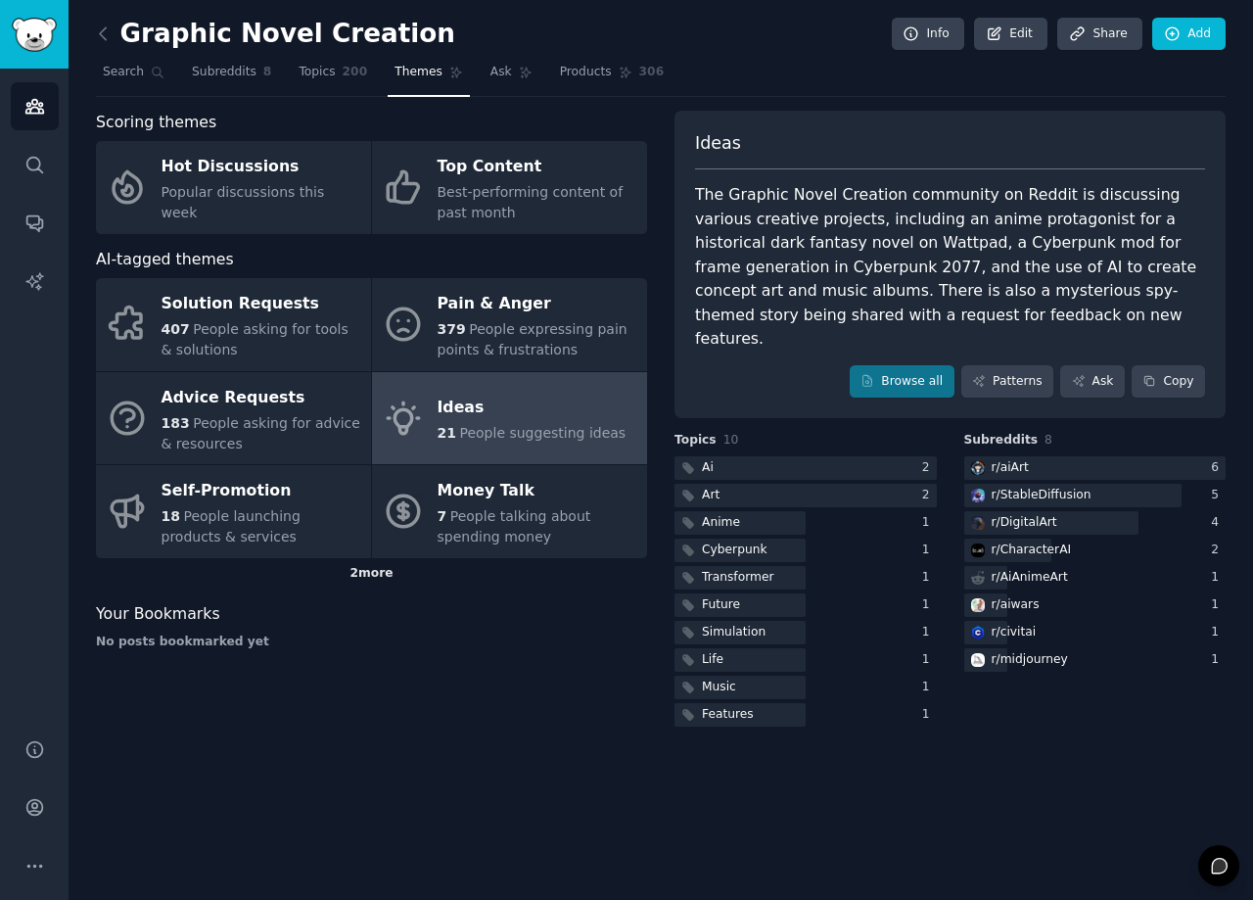
click at [362, 580] on div "2 more" at bounding box center [371, 573] width 551 height 31
